Goal: Complete application form: Complete application form

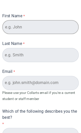
type input "An [PERSON_NAME]"
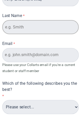
type input "[PERSON_NAME]"
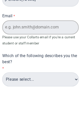
scroll to position [40, 0]
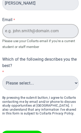
type input "[EMAIL_ADDRESS][DOMAIN_NAME]"
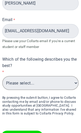
click at [38, 82] on select "Please select... Alumni Collarts Staff Current Collarts Student International P…" at bounding box center [40, 88] width 69 height 13
select select "tfa_556"
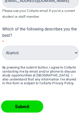
scroll to position [80, 0]
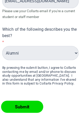
click at [23, 97] on input "Submit" at bounding box center [24, 96] width 38 height 11
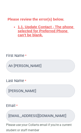
click at [34, 33] on link "1.1. Update Contact - The phone selected for Preferred Phone can't be blank." at bounding box center [46, 31] width 57 height 12
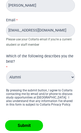
scroll to position [102, 0]
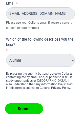
click at [48, 63] on select "Please select... Alumni Collarts Staff Current Collarts Student International P…" at bounding box center [40, 60] width 69 height 13
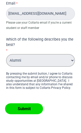
select select "tfa_558"
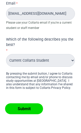
click at [26, 114] on input "Submit" at bounding box center [24, 109] width 38 height 11
click at [46, 133] on link "Contact Information" at bounding box center [41, 136] width 28 height 4
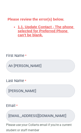
scroll to position [0, 0]
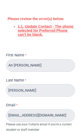
scroll to position [1, 0]
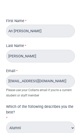
select select "tfa_556"
